Goal: Information Seeking & Learning: Learn about a topic

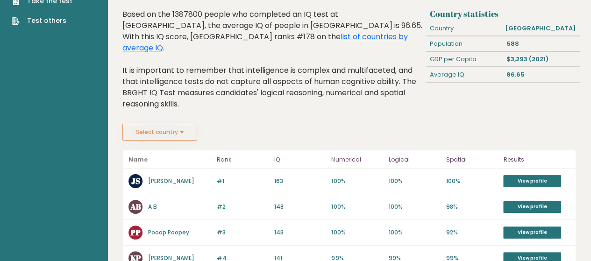
scroll to position [47, 0]
click at [445, 33] on div "Country" at bounding box center [464, 28] width 76 height 15
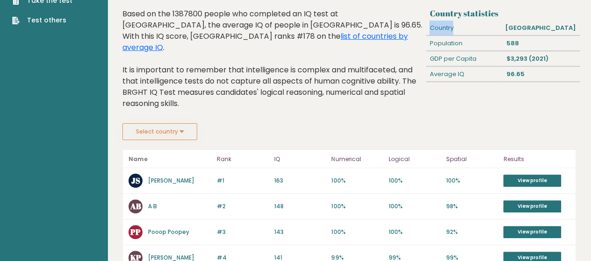
click at [445, 33] on div "Country" at bounding box center [464, 28] width 76 height 15
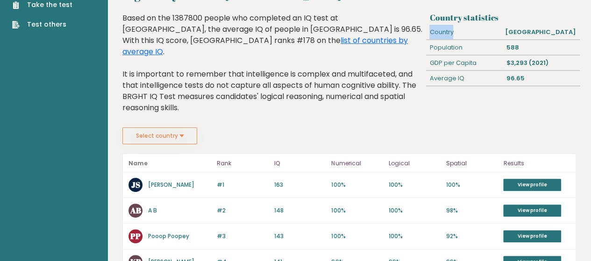
scroll to position [43, 0]
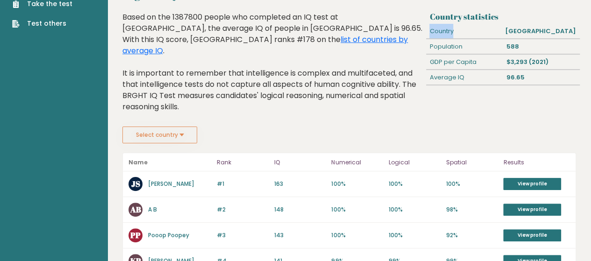
click at [179, 127] on button "Select country" at bounding box center [159, 135] width 75 height 17
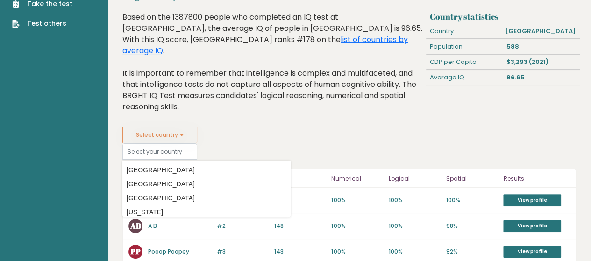
click at [210, 105] on div "Based on the 1387800 people who completed an IQ test at BRGHT, the average IQ o…" at bounding box center [272, 69] width 300 height 115
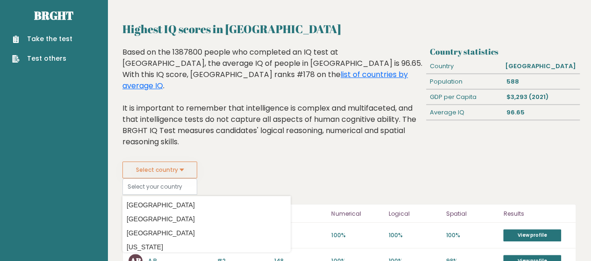
scroll to position [0, 0]
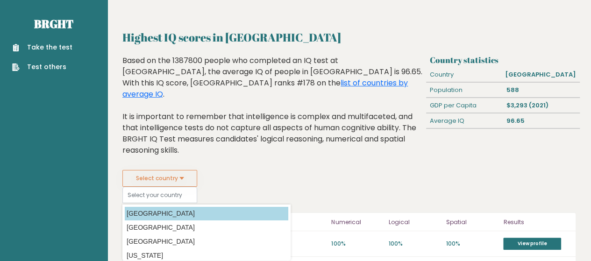
click at [188, 207] on option "[GEOGRAPHIC_DATA]" at bounding box center [207, 214] width 164 height 14
type input "[GEOGRAPHIC_DATA]"
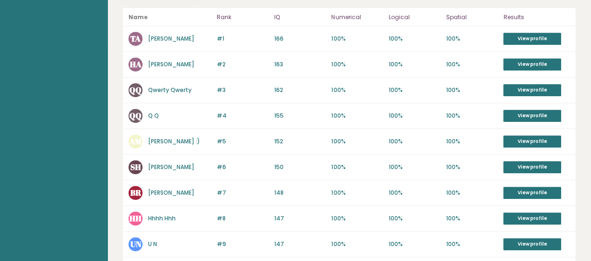
scroll to position [194, 0]
